Goal: Information Seeking & Learning: Learn about a topic

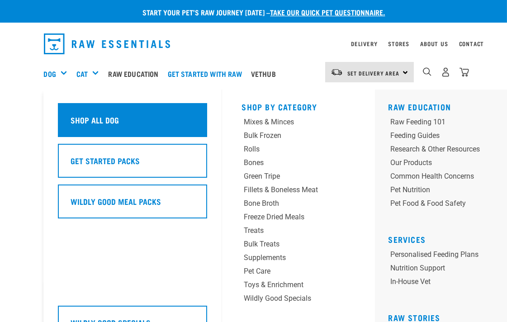
click at [82, 116] on h5 "Shop All Dog" at bounding box center [95, 120] width 48 height 12
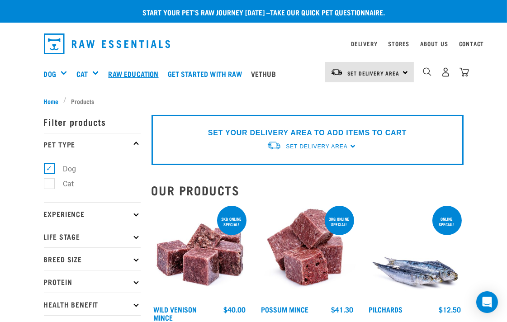
click at [142, 73] on link "Raw Education" at bounding box center [135, 74] width 59 height 36
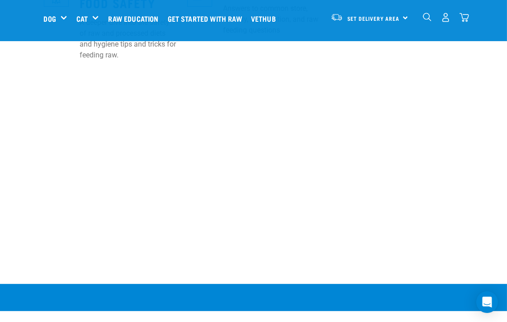
scroll to position [619, 0]
